Goal: Task Accomplishment & Management: Use online tool/utility

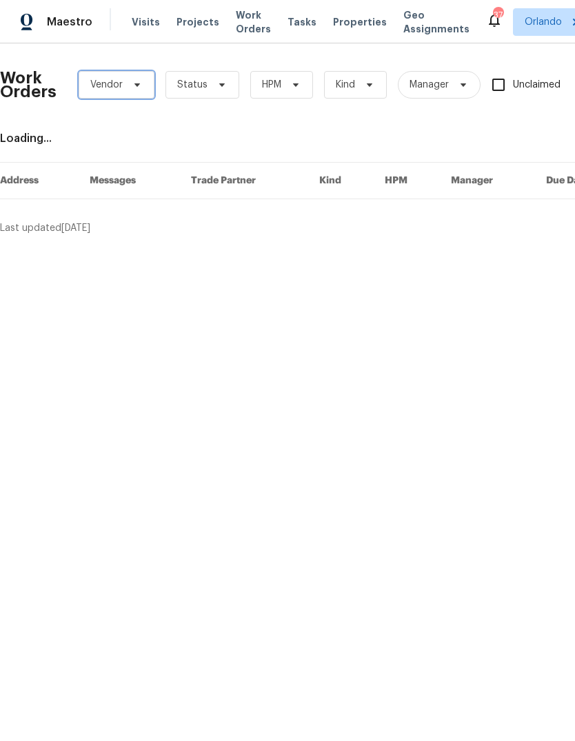
click at [135, 94] on span "Vendor" at bounding box center [117, 85] width 76 height 28
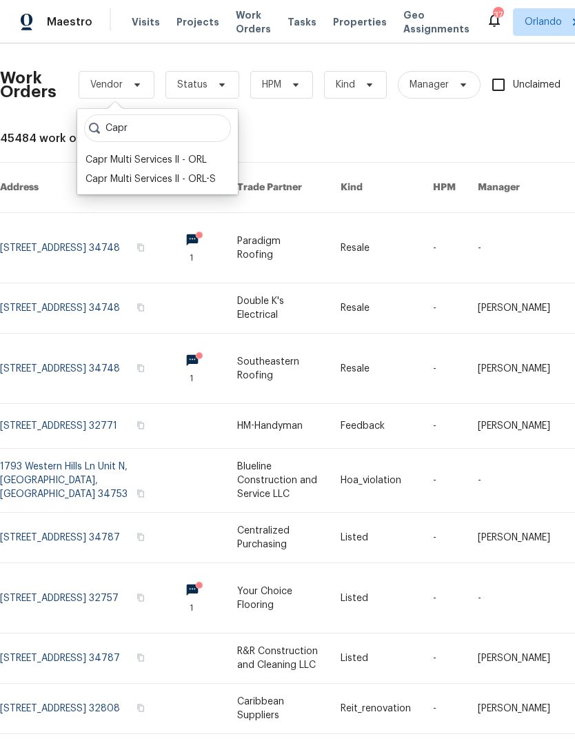
type input "Capr"
click at [121, 165] on div "Capr Multi Services ll - ORL" at bounding box center [145, 160] width 121 height 14
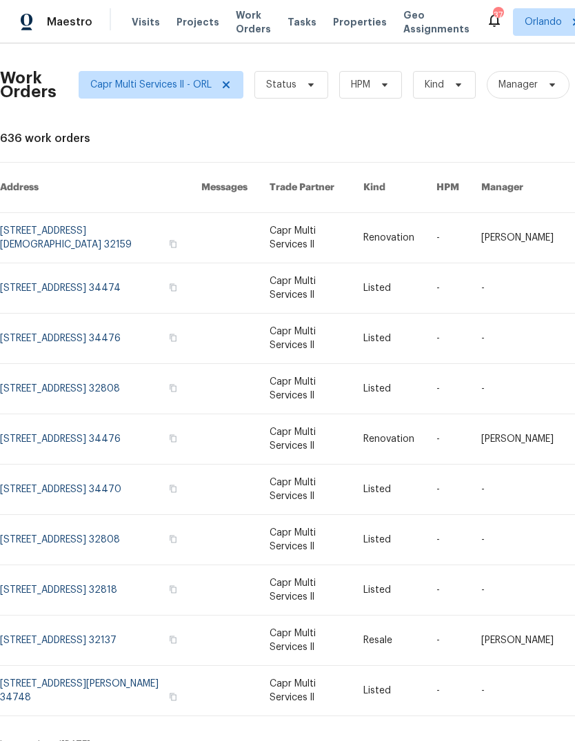
click at [44, 372] on link at bounding box center [100, 389] width 201 height 50
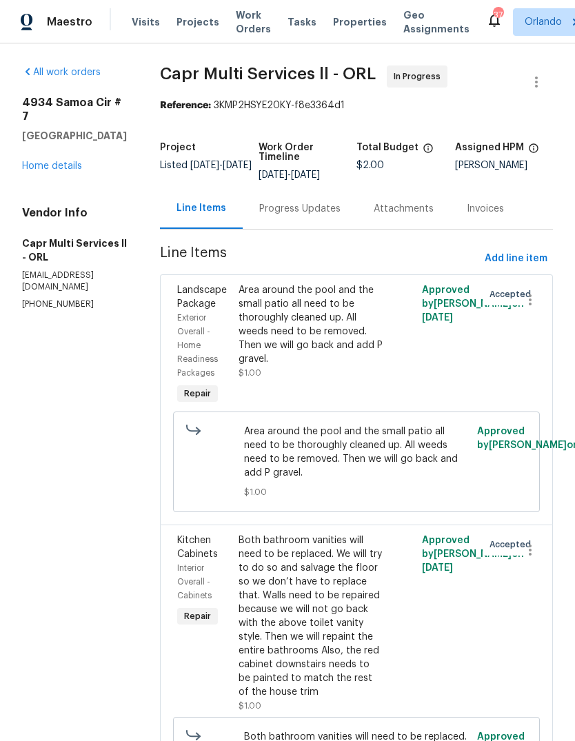
click at [46, 192] on div "All work orders 4934 Samoa Cir # 7 Orlando, FL 32808 Home details Vendor Info C…" at bounding box center [74, 187] width 105 height 245
click at [46, 168] on div "4934 Samoa Cir # 7 Orlando, FL 32808 Home details" at bounding box center [74, 134] width 105 height 77
click at [46, 167] on div "4934 Samoa Cir # 7 Orlando, FL 32808 Home details" at bounding box center [74, 134] width 105 height 77
click at [40, 171] on link "Home details" at bounding box center [52, 166] width 60 height 10
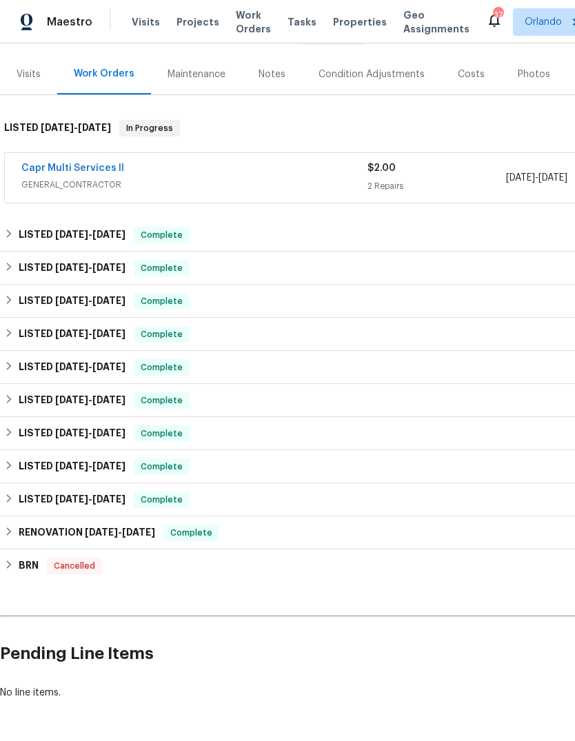
scroll to position [155, 0]
click at [48, 519] on div "RENOVATION 7/8/24 - 8/18/24 Complete" at bounding box center [389, 532] width 779 height 33
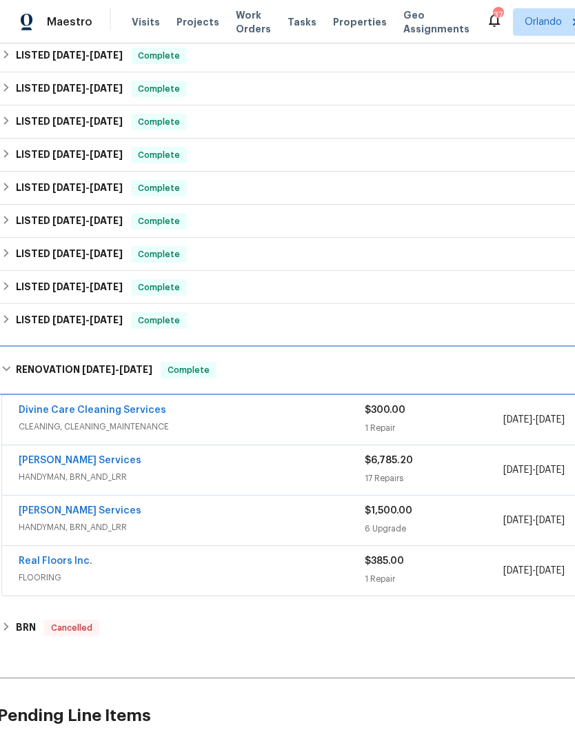
scroll to position [334, 2]
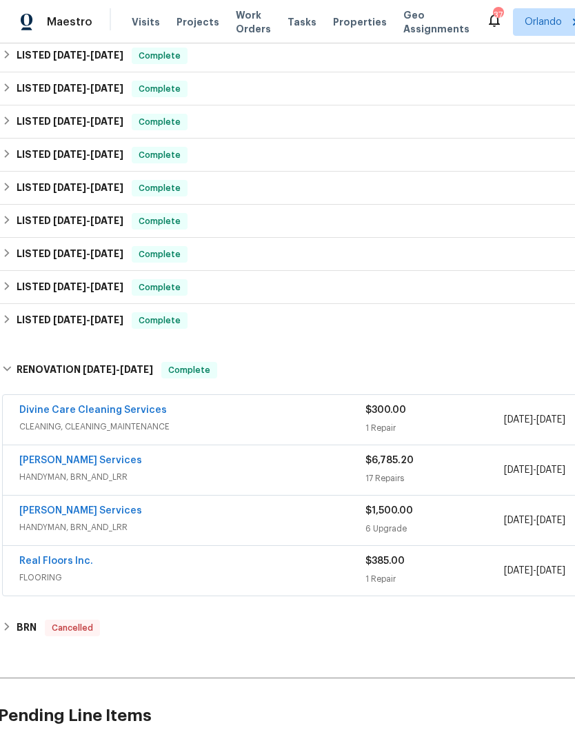
click at [41, 560] on link "Real Floors Inc." at bounding box center [56, 561] width 74 height 10
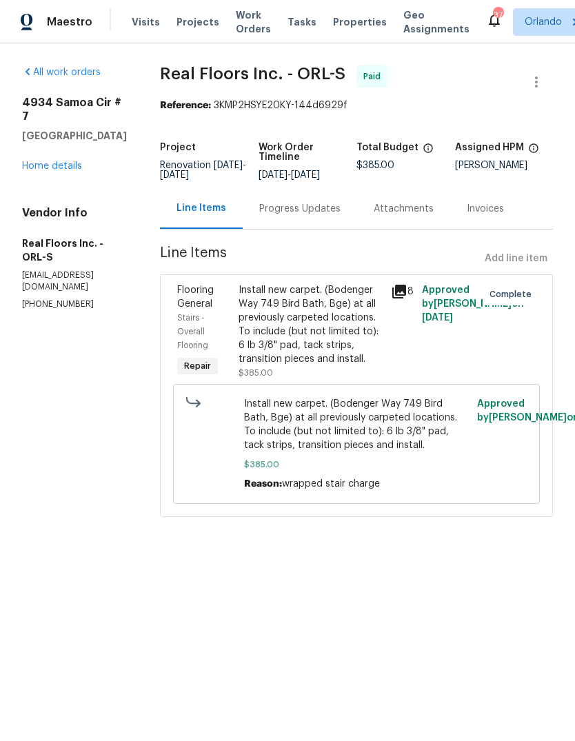
click at [327, 210] on div "Progress Updates" at bounding box center [299, 209] width 81 height 14
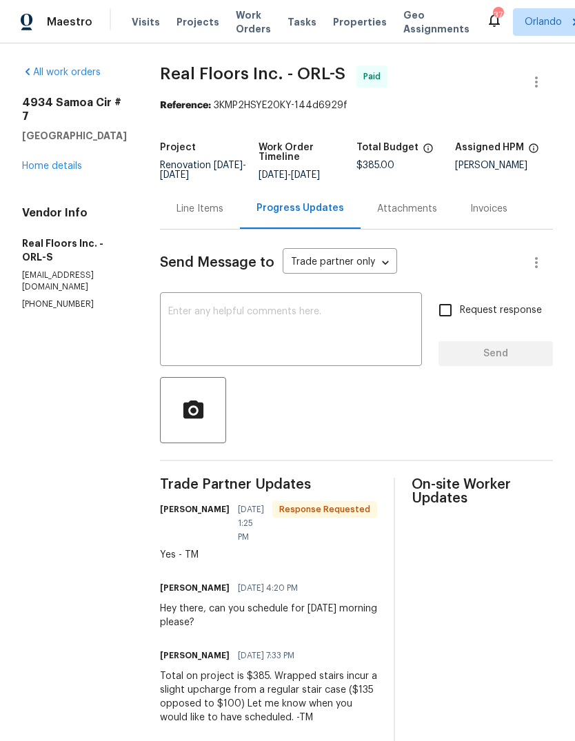
scroll to position [26, 0]
click at [216, 202] on div "Line Items" at bounding box center [199, 209] width 47 height 14
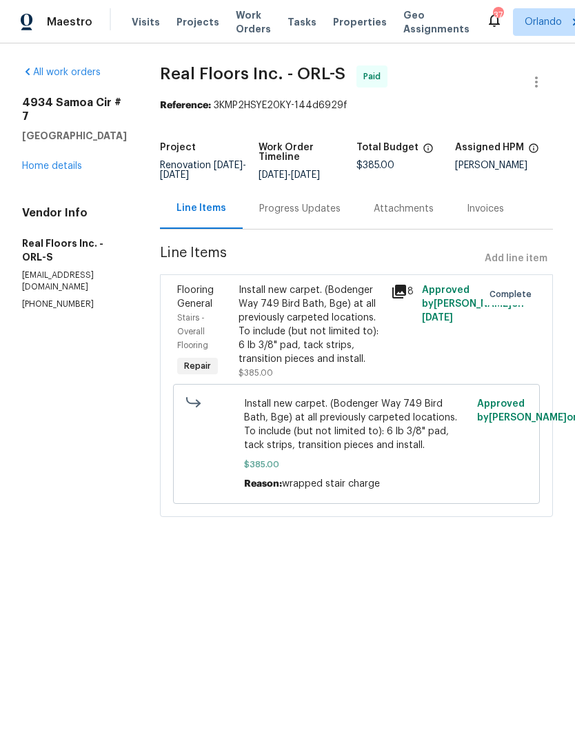
click at [50, 161] on link "Home details" at bounding box center [52, 166] width 60 height 10
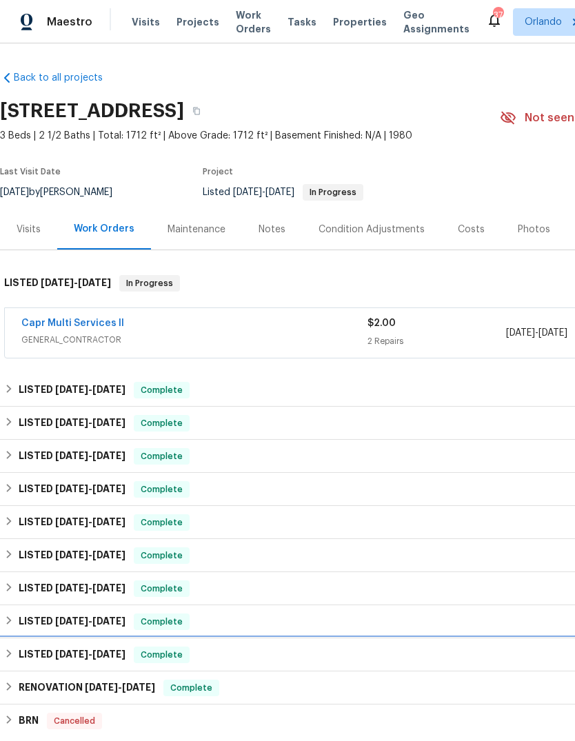
click at [37, 644] on div "LISTED 7/18/24 - 7/19/24 Complete" at bounding box center [389, 654] width 779 height 33
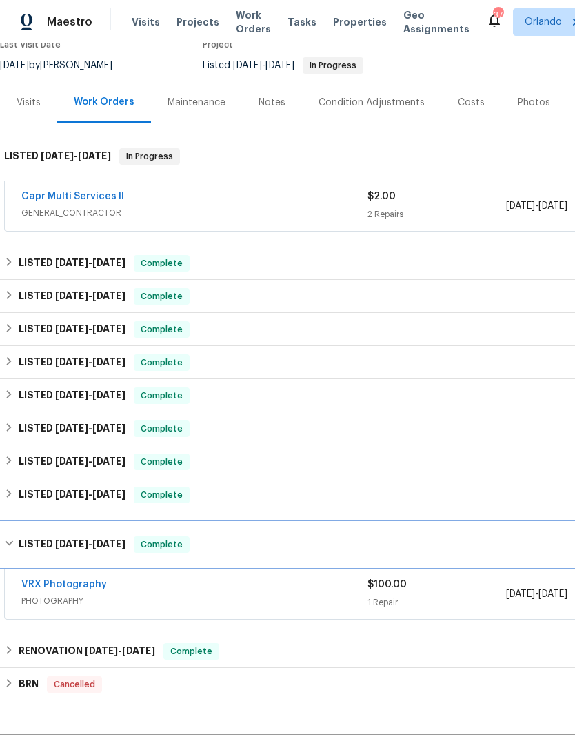
scroll to position [128, 0]
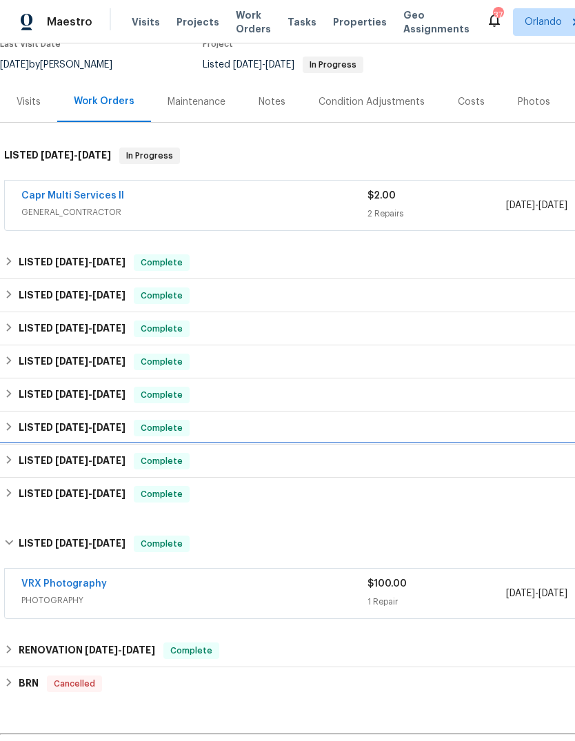
click at [27, 475] on div "LISTED 7/27/24 - 8/1/24 Complete" at bounding box center [389, 461] width 779 height 33
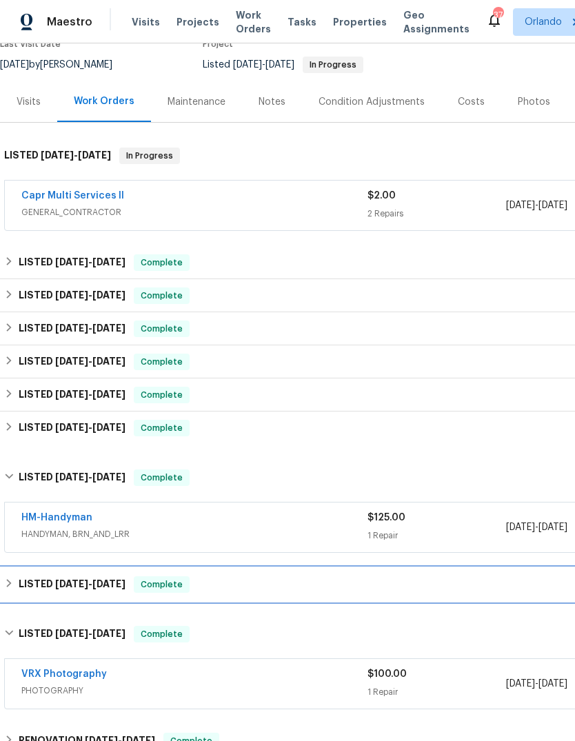
click at [51, 589] on h6 "LISTED 7/19/24 - 7/26/24" at bounding box center [72, 584] width 107 height 17
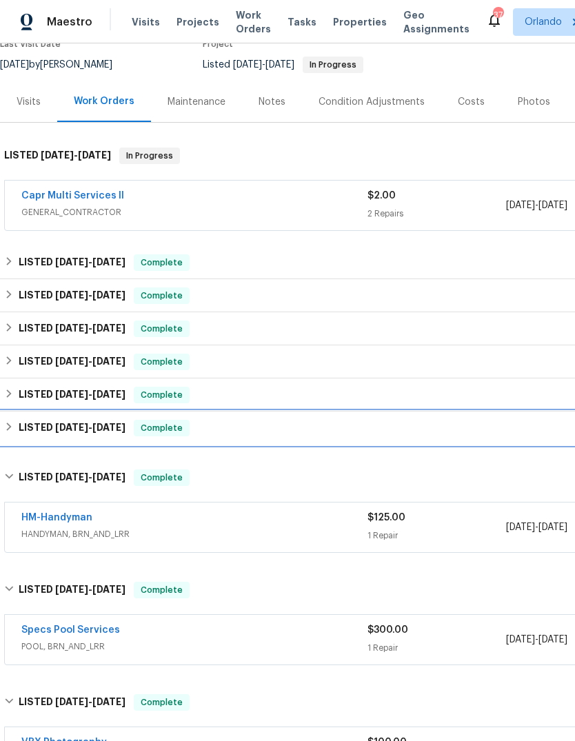
click at [32, 426] on h6 "LISTED 8/16/24 - 8/20/24" at bounding box center [72, 428] width 107 height 17
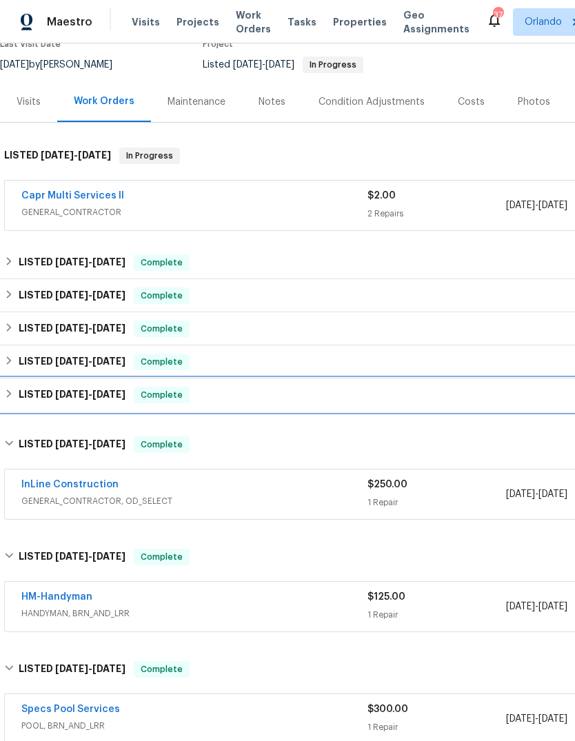
click at [31, 394] on h6 "LISTED 10/16/24 - 10/18/24" at bounding box center [72, 395] width 107 height 17
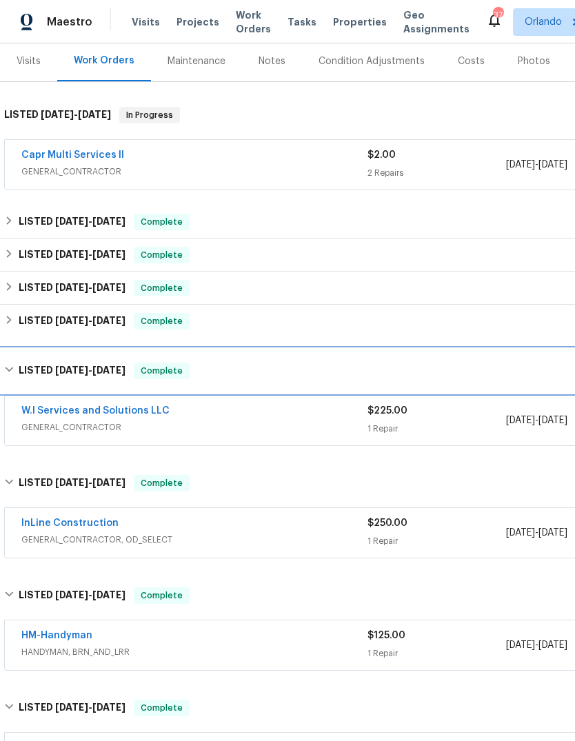
scroll to position [168, 0]
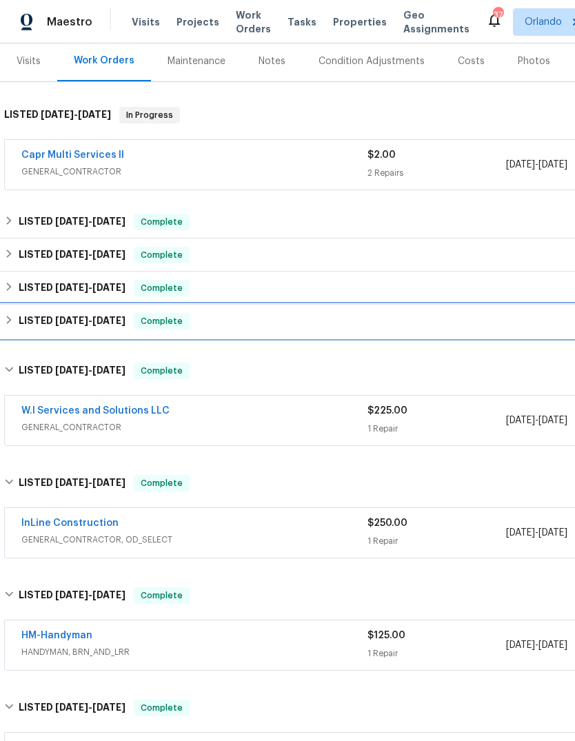
click at [48, 329] on h6 "LISTED 11/26/24 - 11/29/24" at bounding box center [72, 321] width 107 height 17
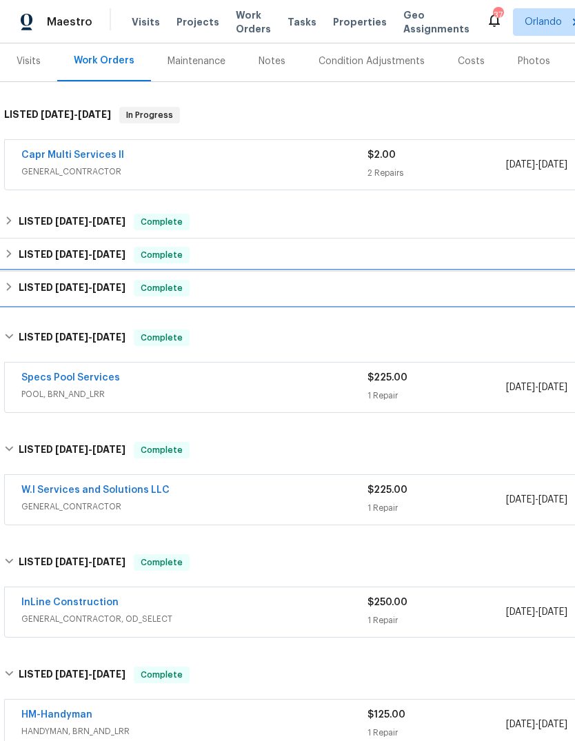
click at [39, 292] on h6 "LISTED 1/6/25 - 1/10/25" at bounding box center [72, 288] width 107 height 17
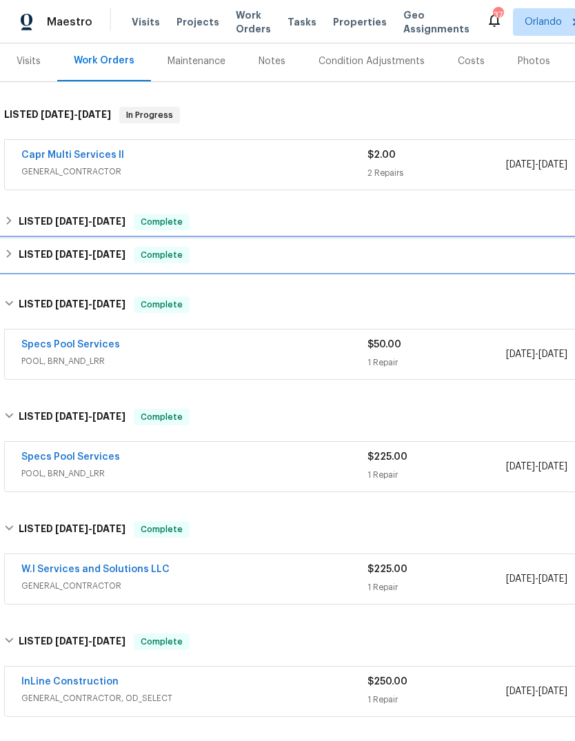
click at [37, 250] on h6 "LISTED 4/8/25 - 4/11/25" at bounding box center [72, 255] width 107 height 17
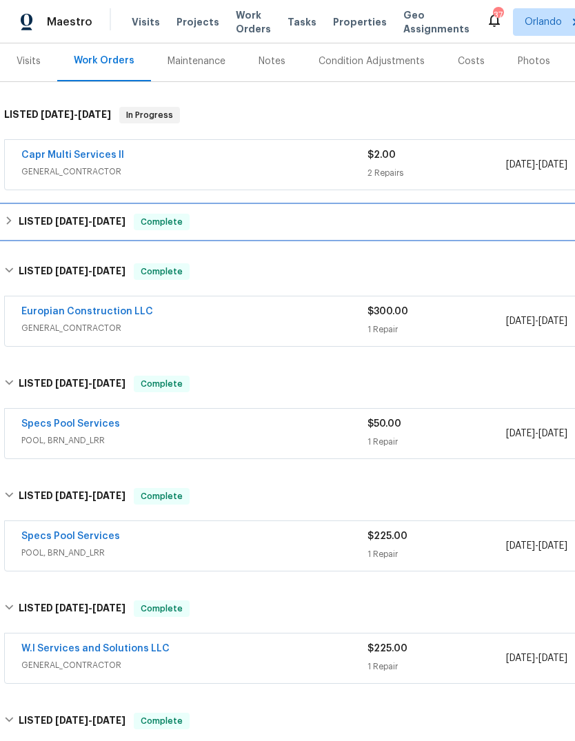
click at [34, 223] on h6 "LISTED 7/8/25 - 7/15/25" at bounding box center [72, 222] width 107 height 17
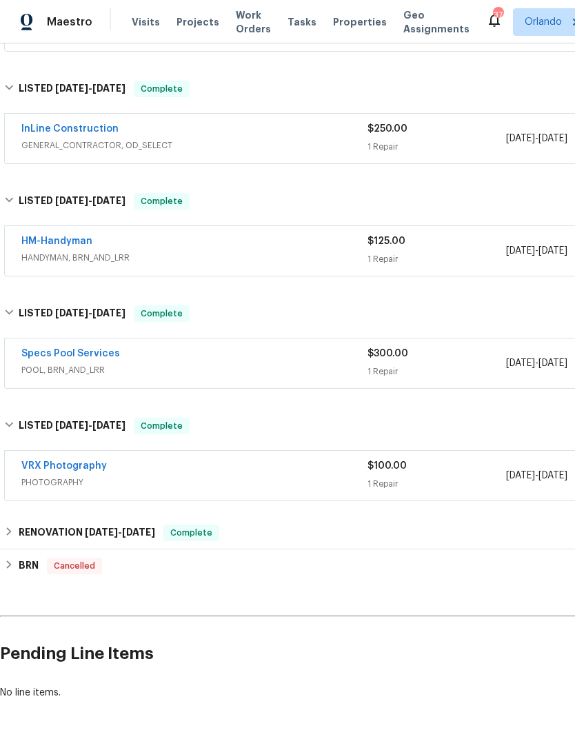
scroll to position [52, 0]
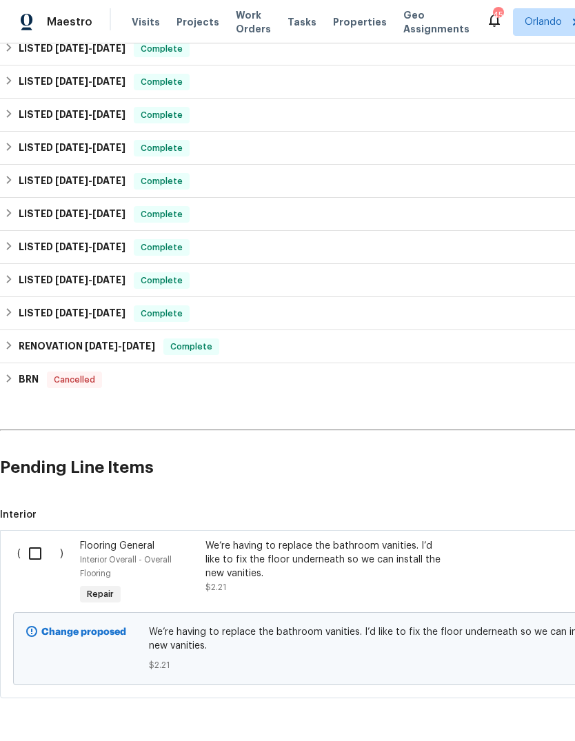
scroll to position [341, 0]
click at [36, 549] on input "checkbox" at bounding box center [40, 553] width 39 height 29
checkbox input "true"
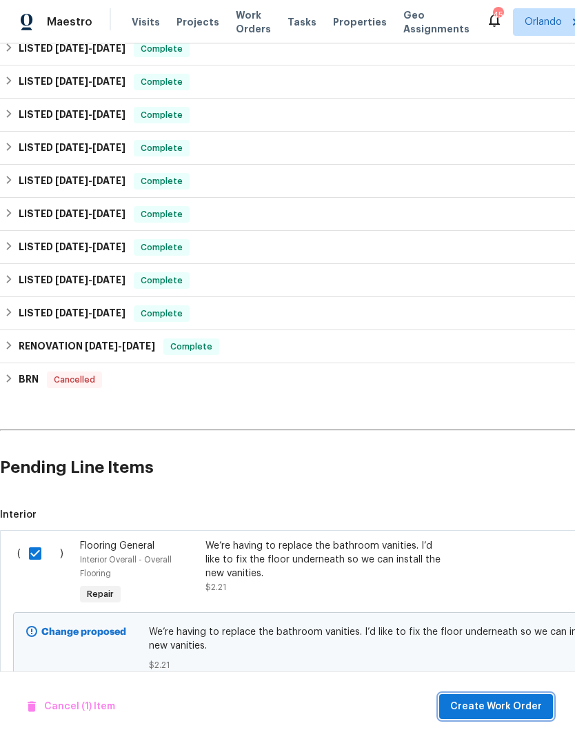
click at [525, 700] on span "Create Work Order" at bounding box center [496, 706] width 92 height 17
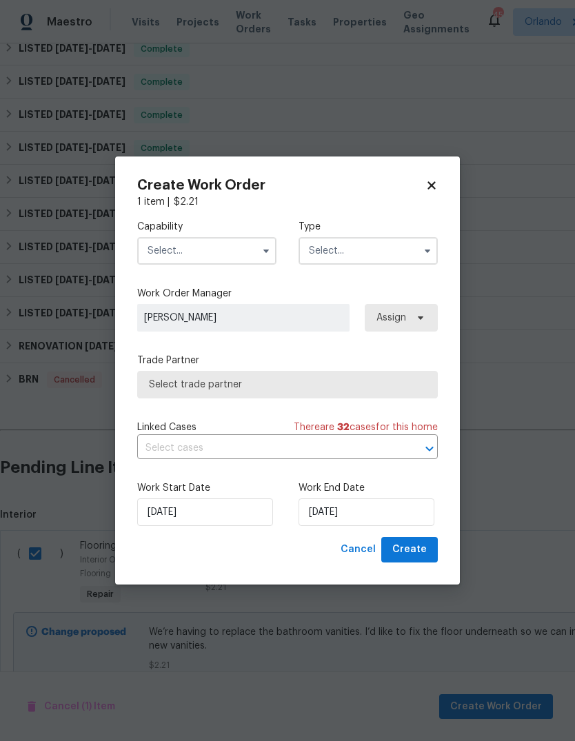
click at [172, 248] on input "text" at bounding box center [206, 251] width 139 height 28
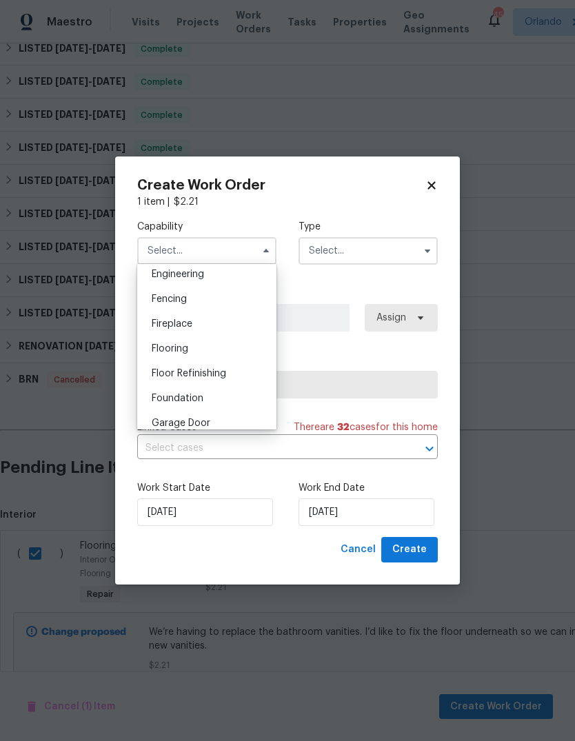
scroll to position [489, 0]
click at [165, 325] on span "Flooring" at bounding box center [170, 326] width 37 height 10
type input "Flooring"
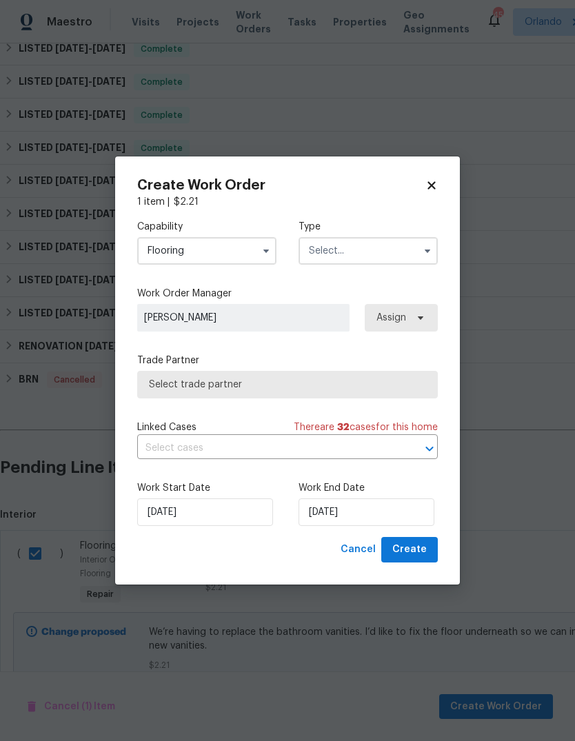
click at [399, 255] on input "text" at bounding box center [368, 251] width 139 height 28
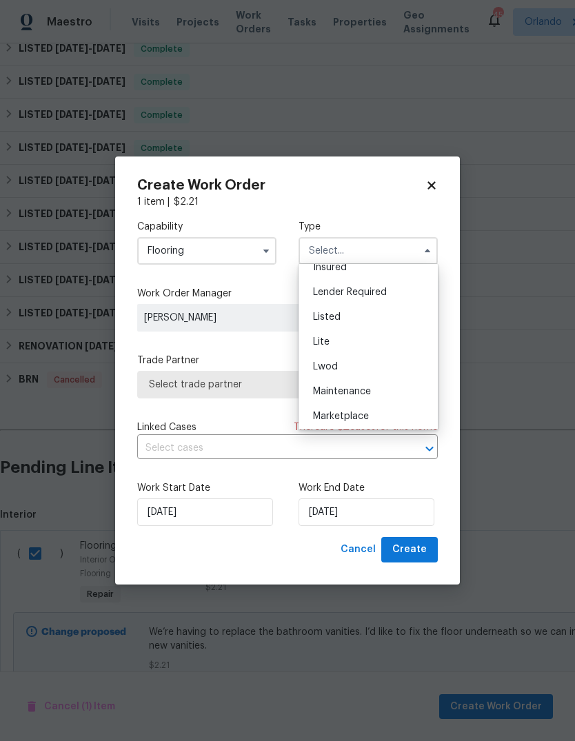
scroll to position [110, 0]
click at [376, 321] on div "Listed" at bounding box center [368, 318] width 132 height 25
type input "Listed"
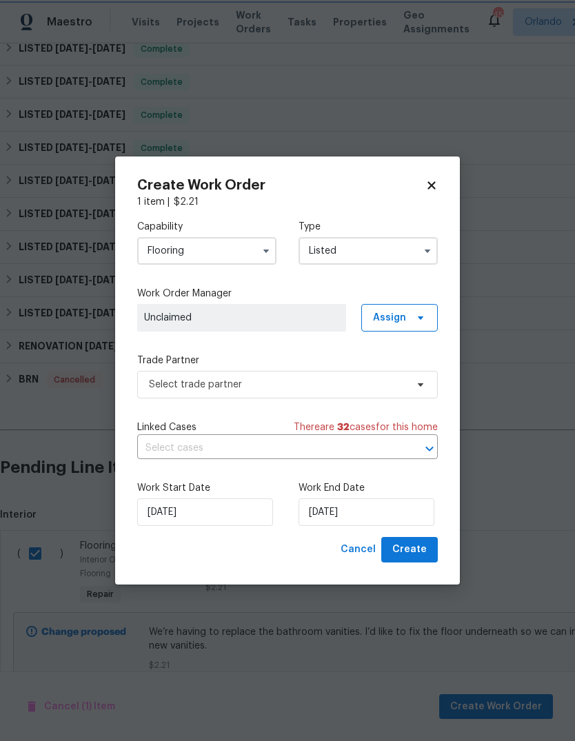
scroll to position [0, 0]
click at [406, 362] on label "Trade Partner" at bounding box center [287, 361] width 301 height 14
click at [405, 361] on label "Trade Partner" at bounding box center [287, 361] width 301 height 14
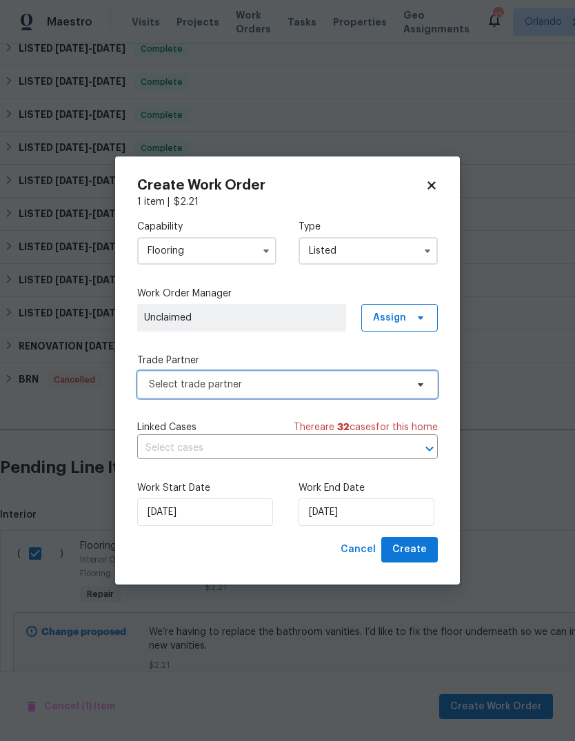
click at [421, 381] on icon at bounding box center [420, 384] width 11 height 11
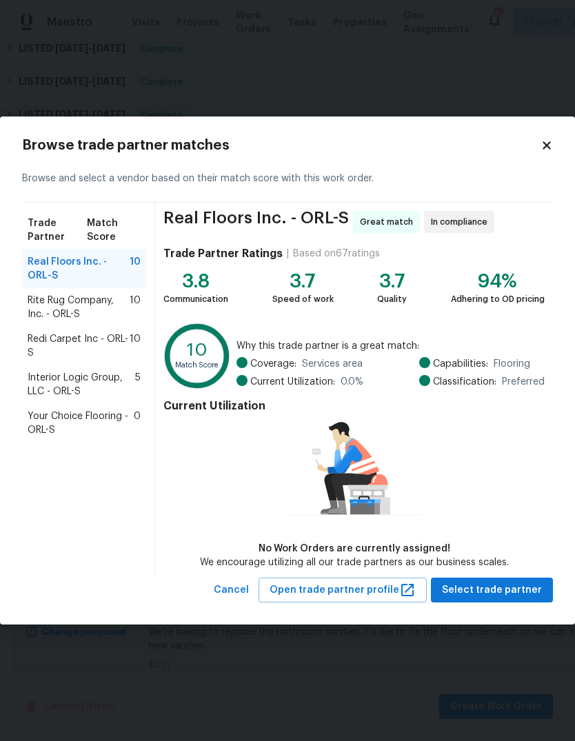
click at [55, 415] on span "Your Choice Flooring - ORL-S" at bounding box center [81, 423] width 106 height 28
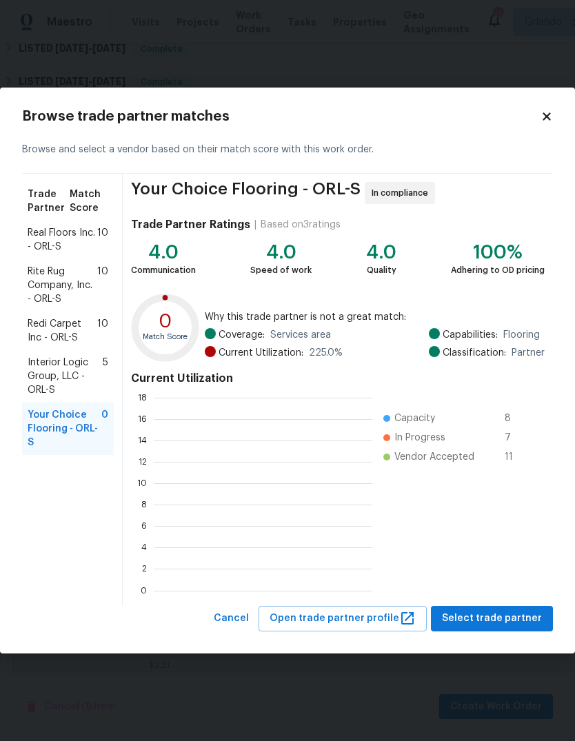
scroll to position [193, 219]
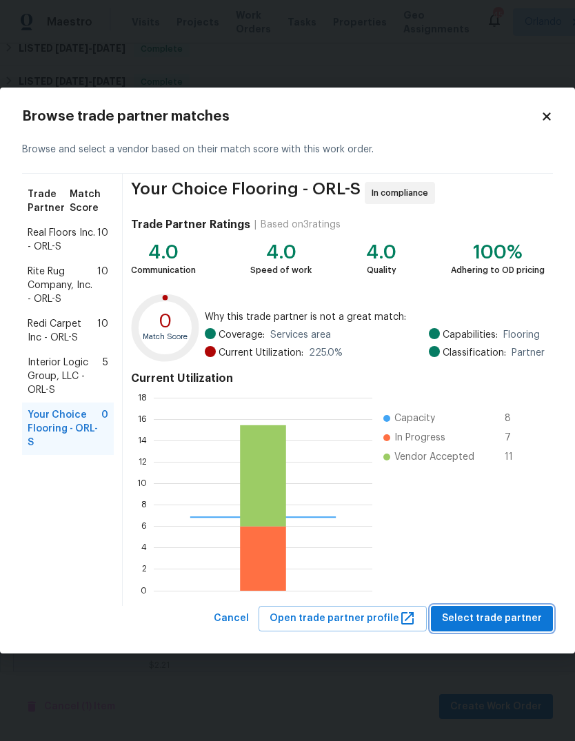
click at [509, 616] on span "Select trade partner" at bounding box center [492, 618] width 100 height 17
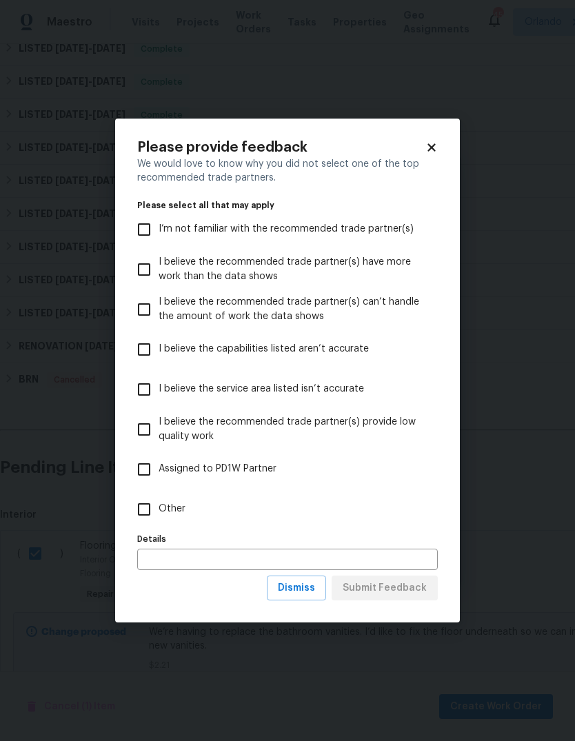
click at [143, 521] on input "Other" at bounding box center [144, 509] width 29 height 29
checkbox input "true"
click at [417, 589] on span "Submit Feedback" at bounding box center [385, 588] width 84 height 17
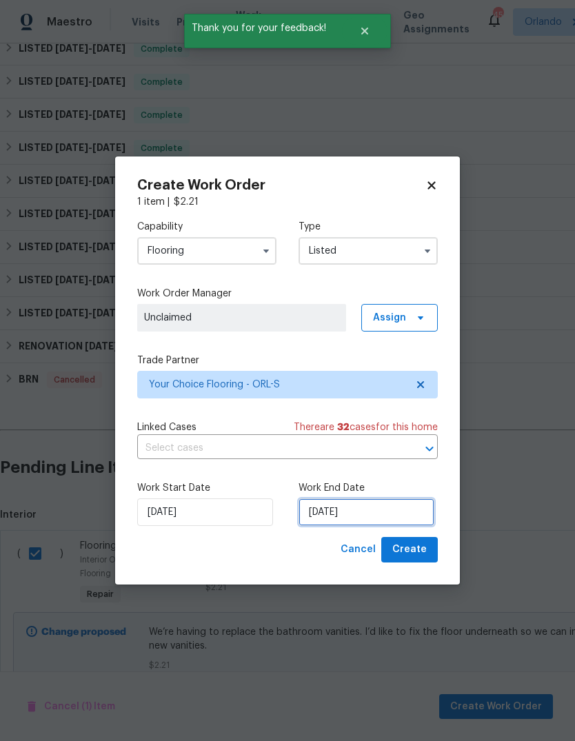
click at [407, 518] on input "[DATE]" at bounding box center [367, 512] width 136 height 28
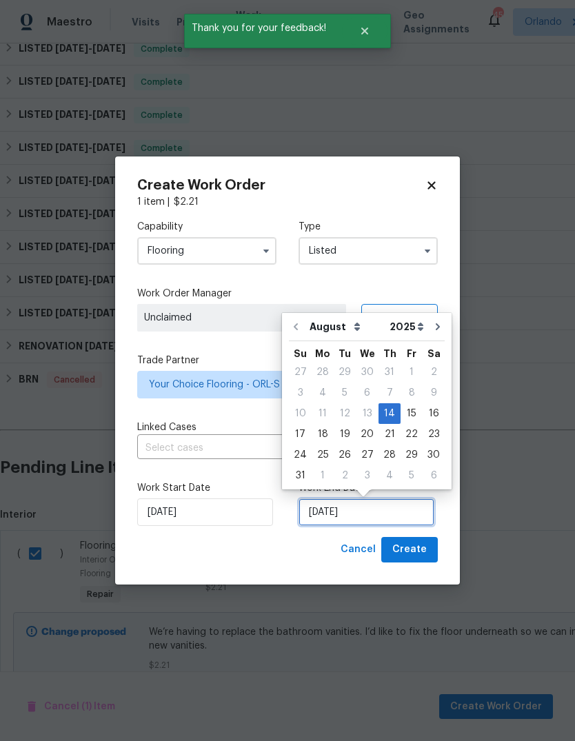
scroll to position [10, 0]
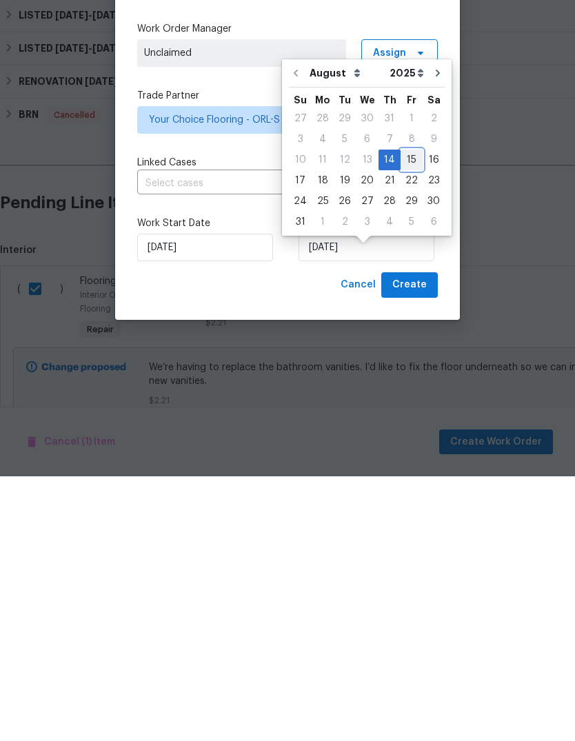
click at [403, 414] on div "15" at bounding box center [412, 424] width 22 height 21
type input "[DATE]"
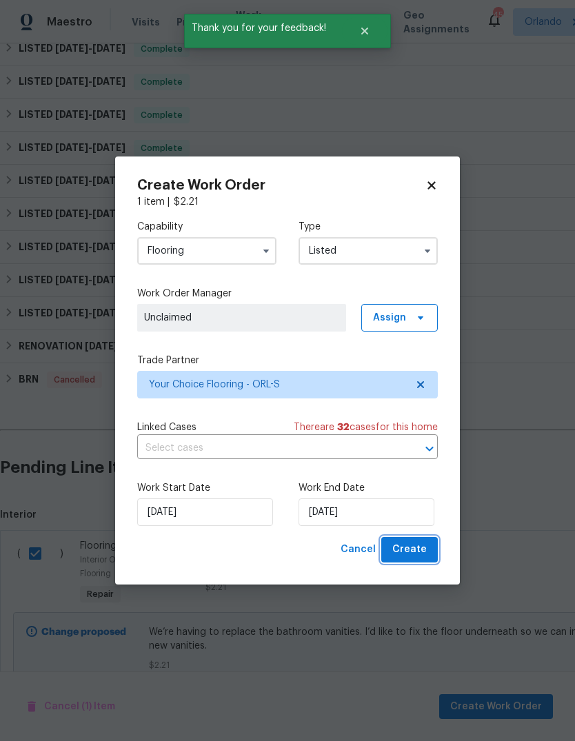
click at [421, 544] on span "Create" at bounding box center [409, 549] width 34 height 17
checkbox input "false"
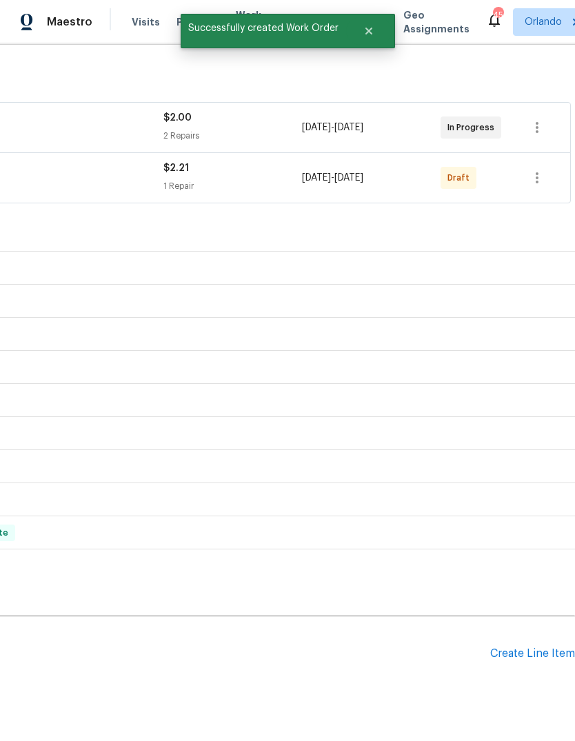
scroll to position [205, 204]
click at [548, 161] on button "button" at bounding box center [536, 177] width 33 height 33
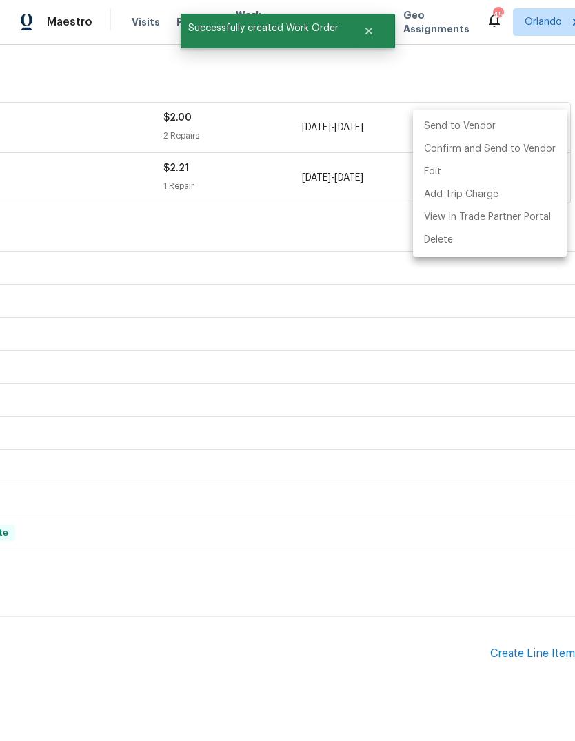
click at [503, 125] on li "Send to Vendor" at bounding box center [490, 126] width 154 height 23
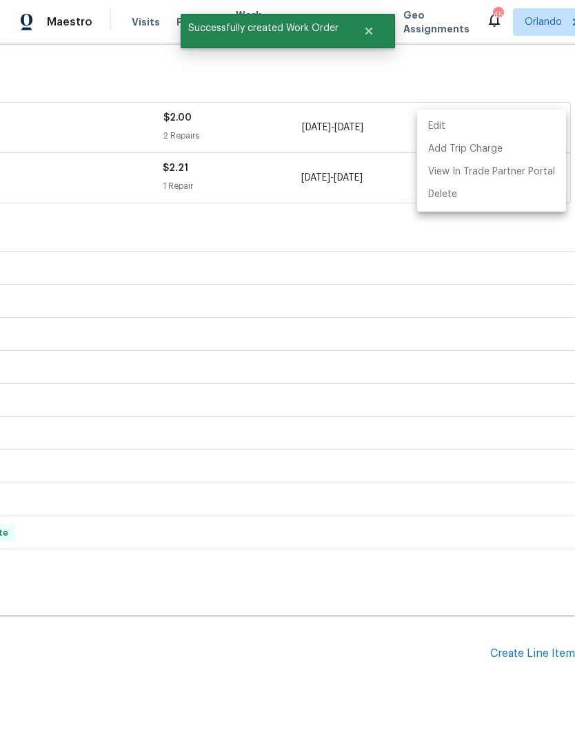
click at [148, 225] on div at bounding box center [287, 370] width 575 height 741
